Goal: Obtain resource: Download file/media

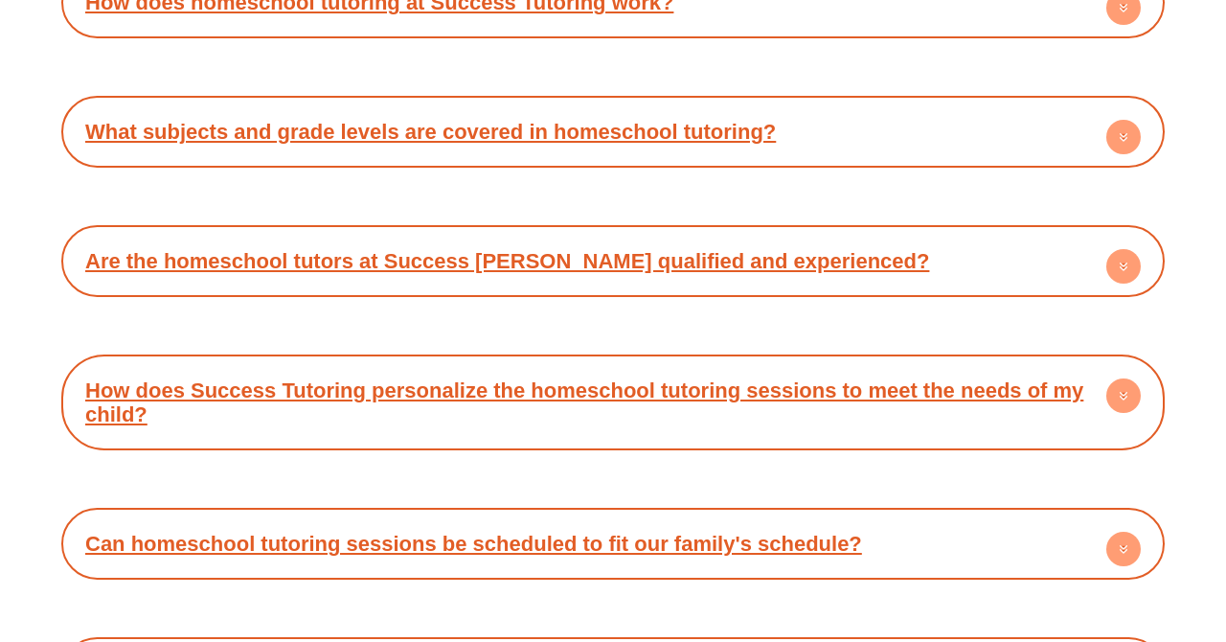
scroll to position [7923, 0]
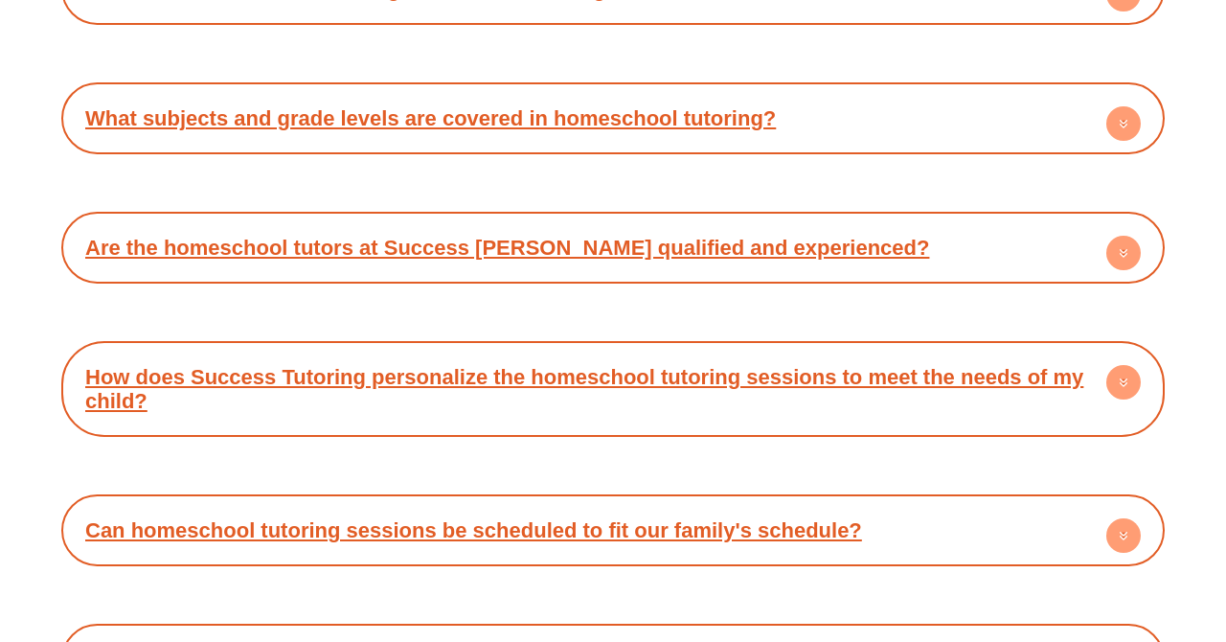
click at [284, 236] on link "Are the homeschool tutors at Success Tutoring qualified and experienced?" at bounding box center [507, 248] width 844 height 24
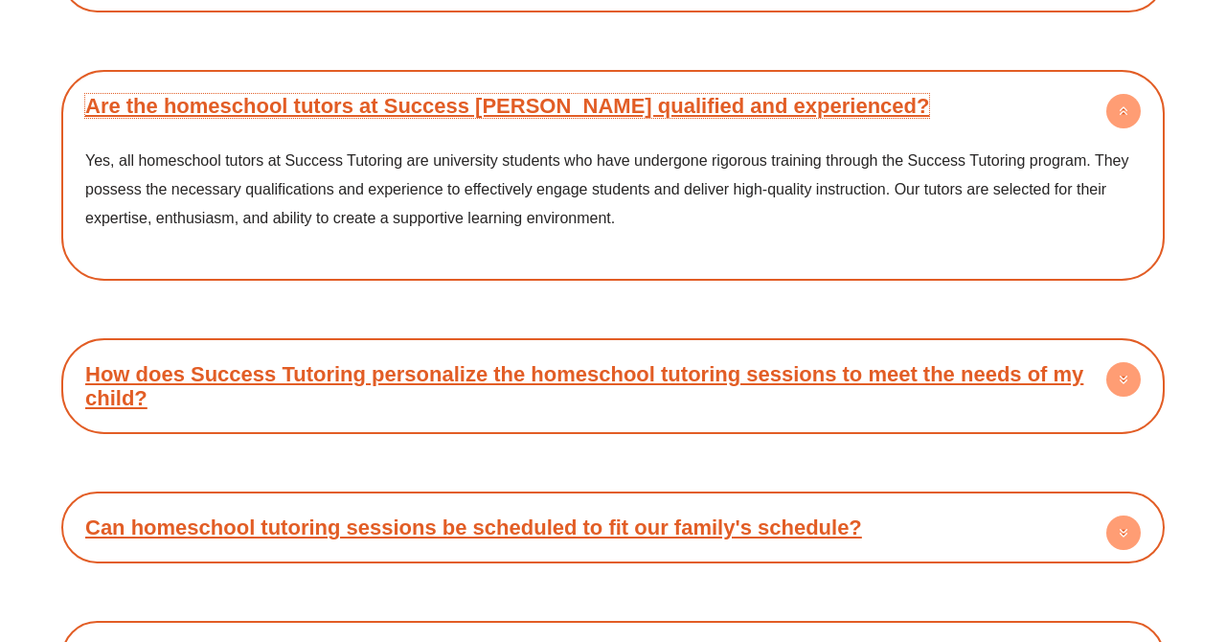
scroll to position [8073, 0]
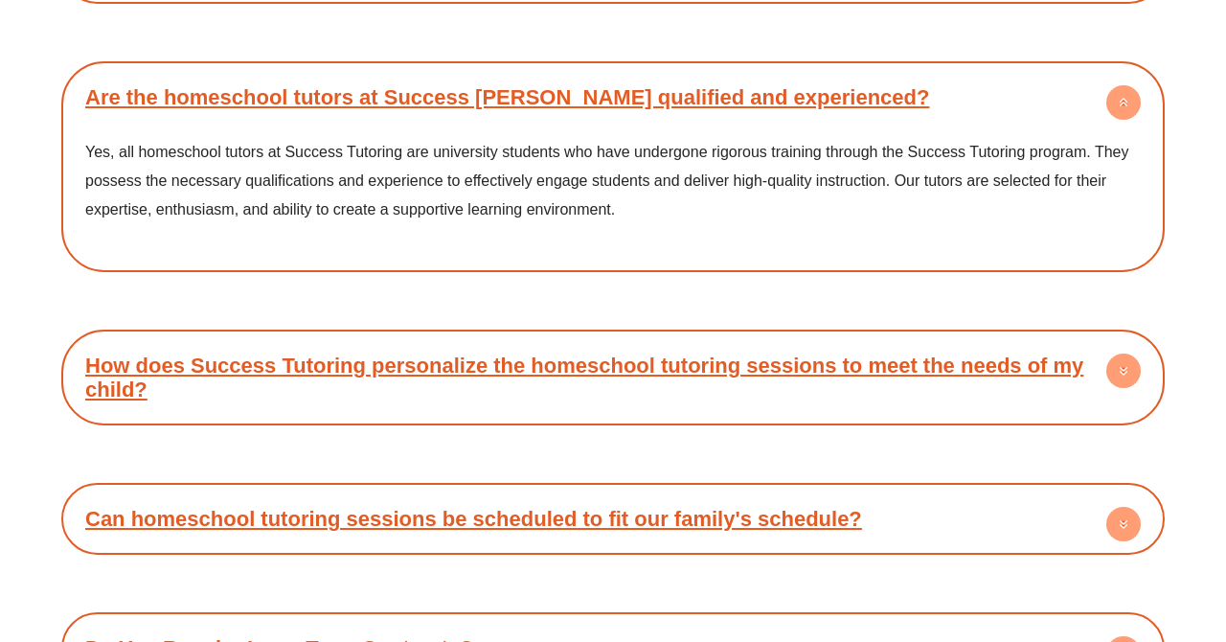
click at [667, 353] on link "How does Success Tutoring personalize the homeschool tutoring sessions to meet …" at bounding box center [584, 377] width 998 height 48
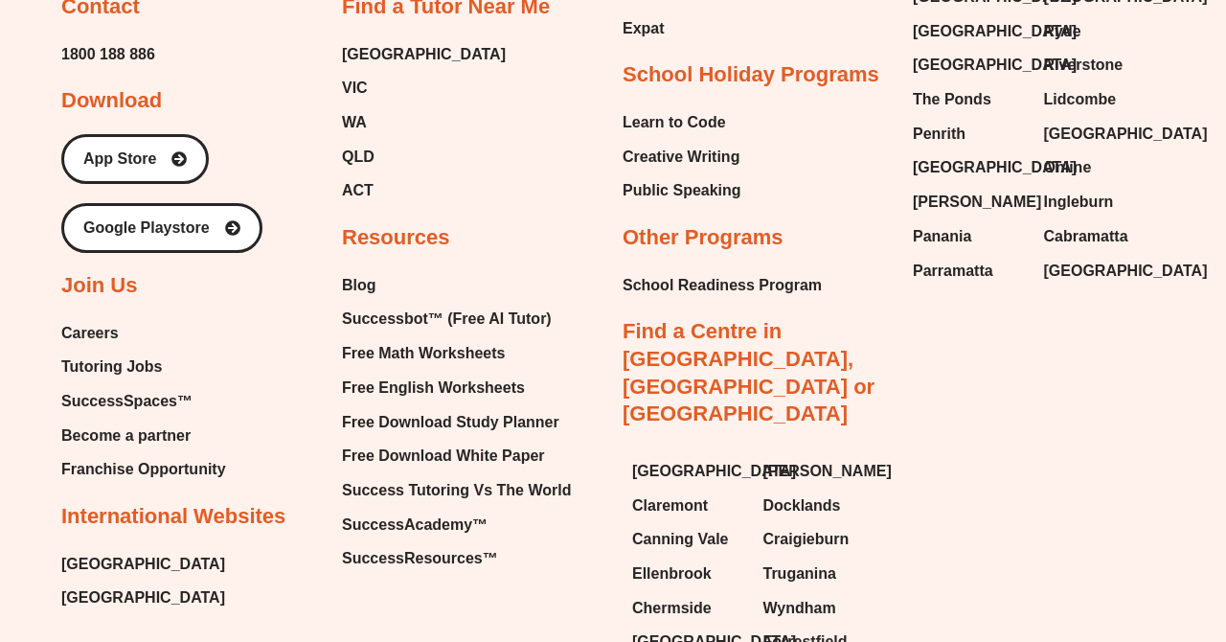
scroll to position [9834, 0]
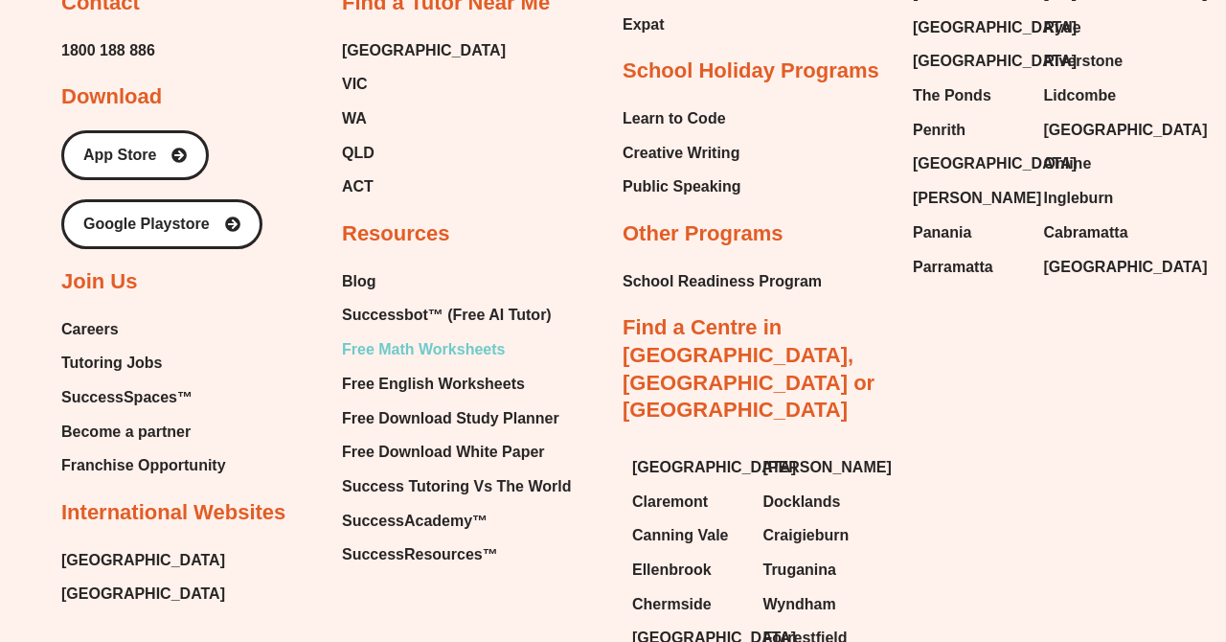
click at [443, 335] on span "Free Math Worksheets" at bounding box center [423, 349] width 163 height 29
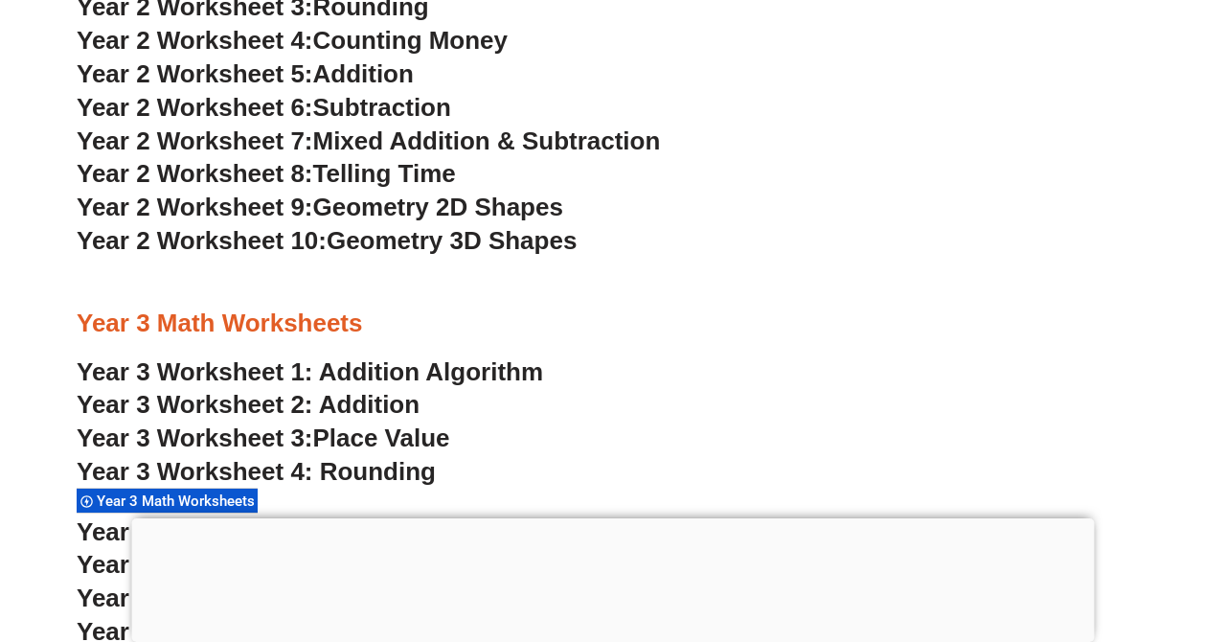
scroll to position [2390, 0]
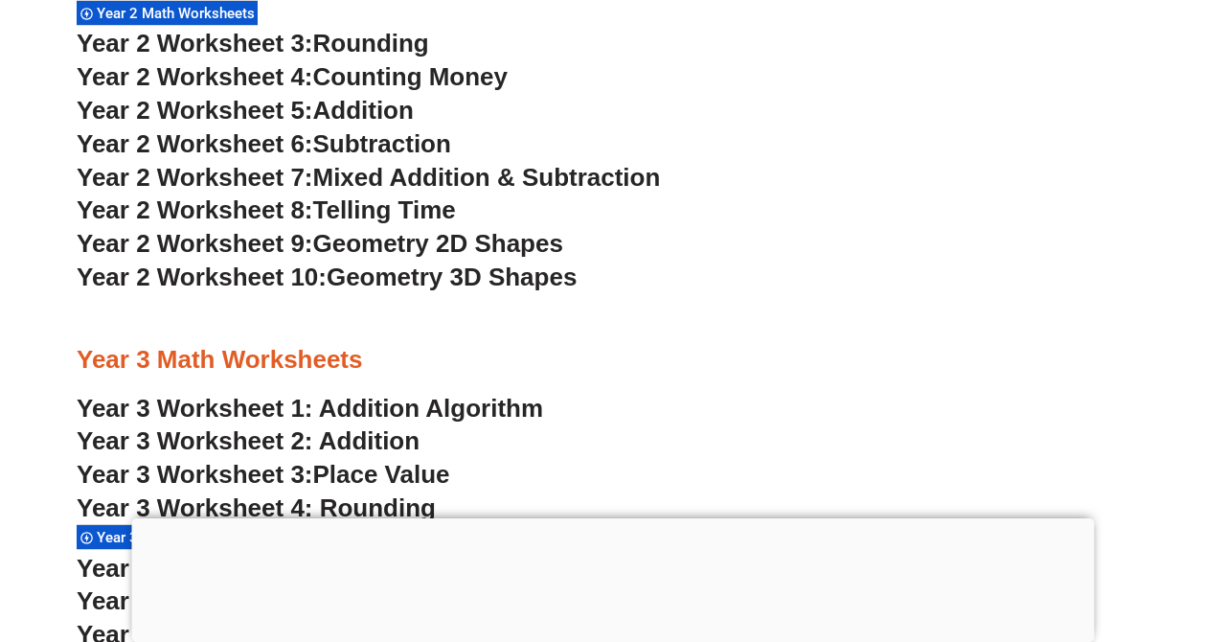
click at [401, 274] on span "Geometry 3D Shapes" at bounding box center [452, 276] width 250 height 29
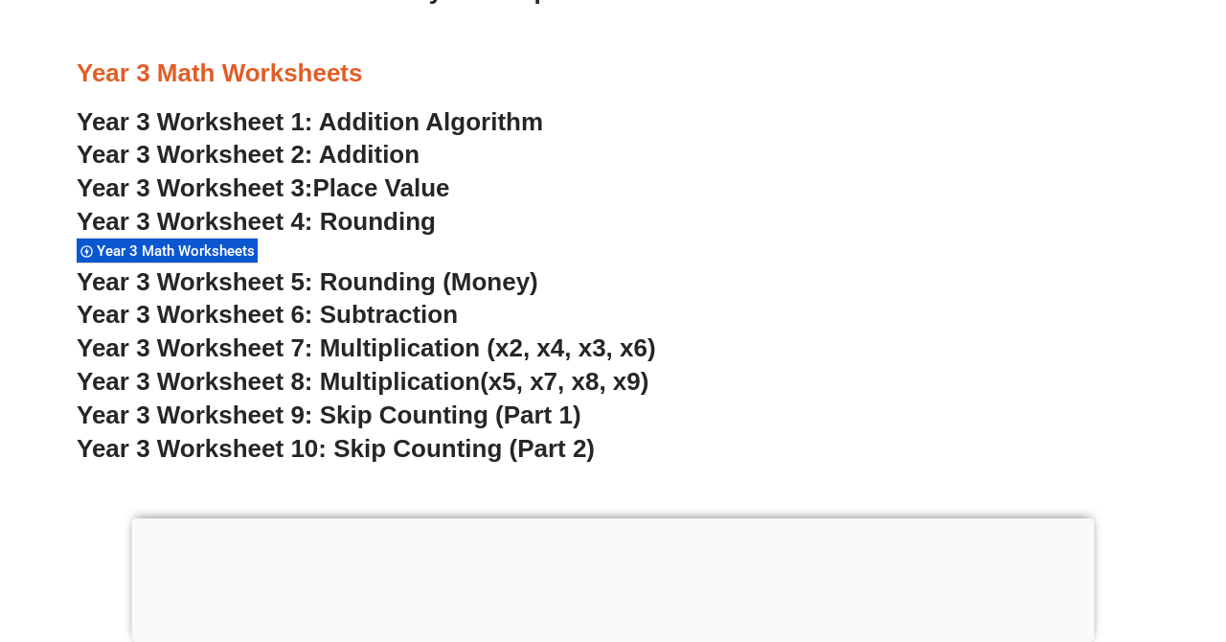
scroll to position [2665, 0]
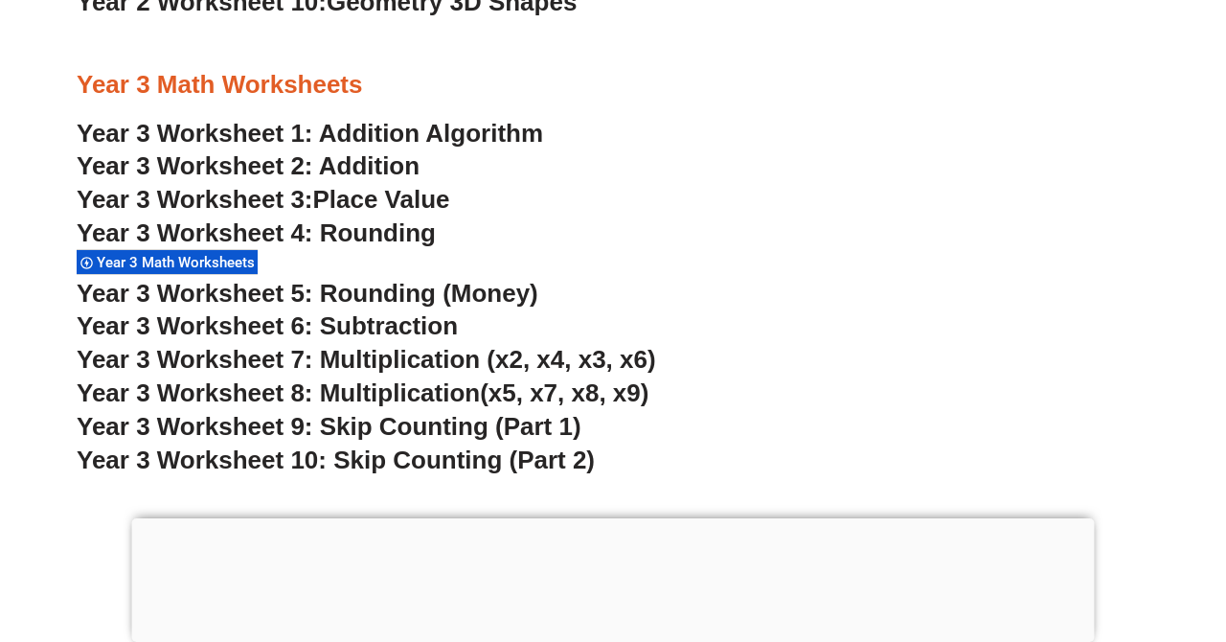
click at [404, 455] on span "Year 3 Worksheet 10: Skip Counting (Part 2)" at bounding box center [336, 459] width 518 height 29
click at [374, 168] on link "Year 3 Worksheet 2: Addition" at bounding box center [248, 165] width 343 height 29
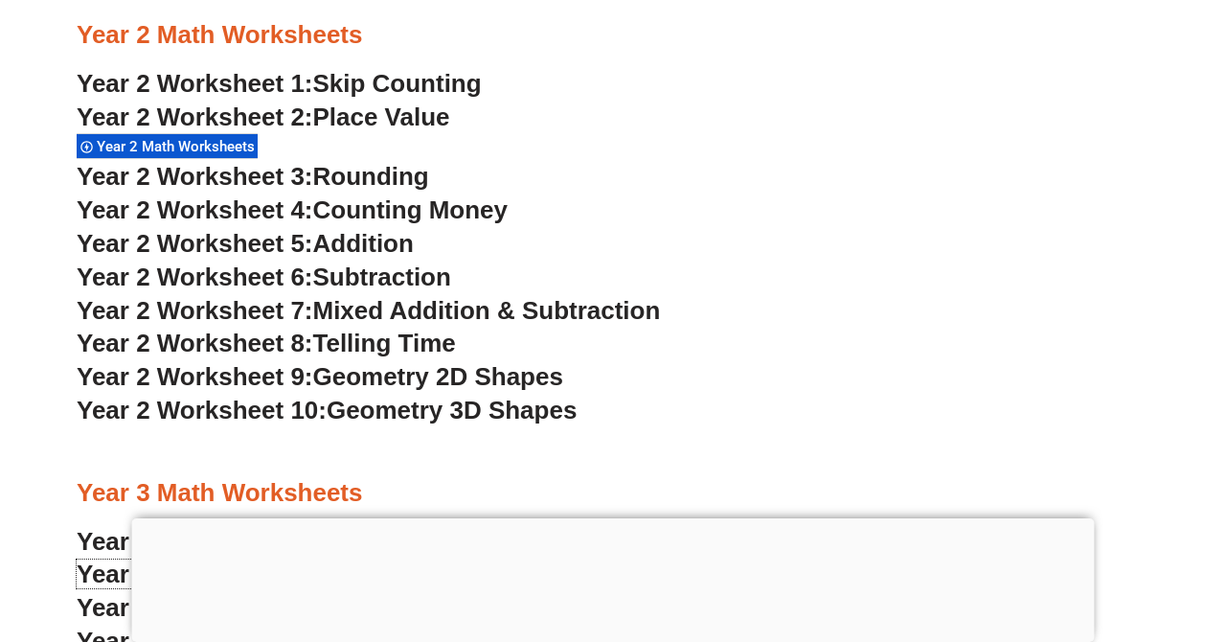
scroll to position [2390, 0]
